Goal: Information Seeking & Learning: Learn about a topic

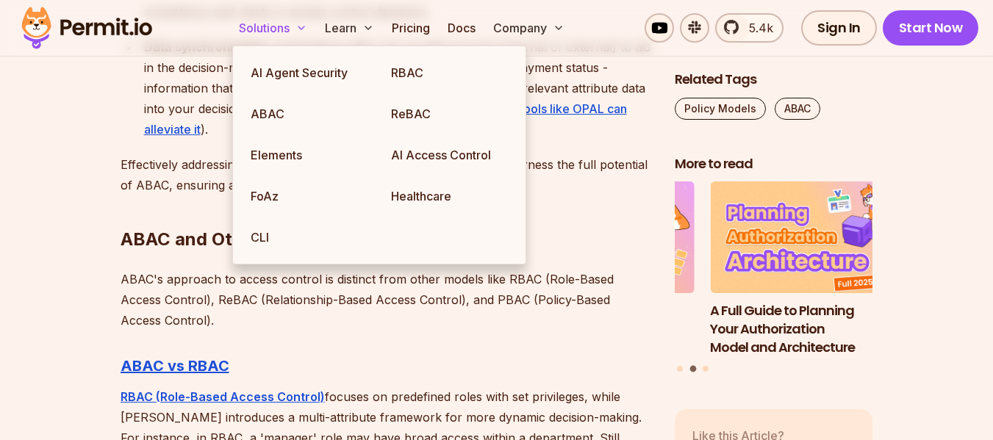
scroll to position [4117, 0]
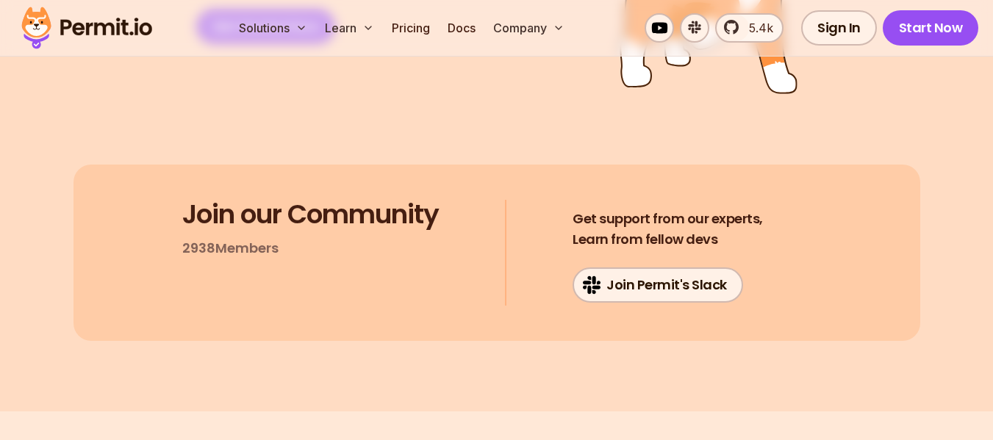
scroll to position [7278, 0]
